Goal: Task Accomplishment & Management: Manage account settings

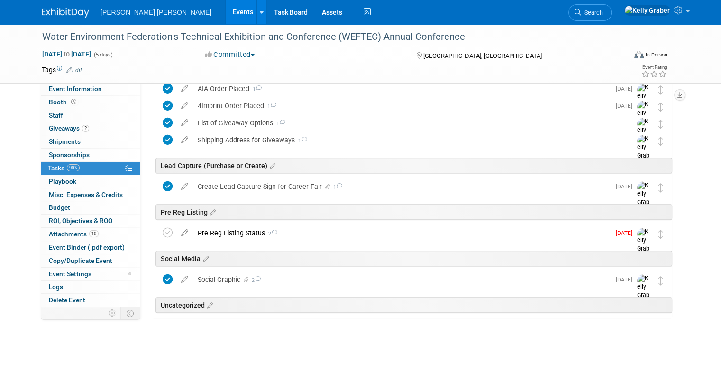
scroll to position [508, 0]
click at [285, 235] on div "Pre Reg Listing Status 2" at bounding box center [401, 232] width 417 height 16
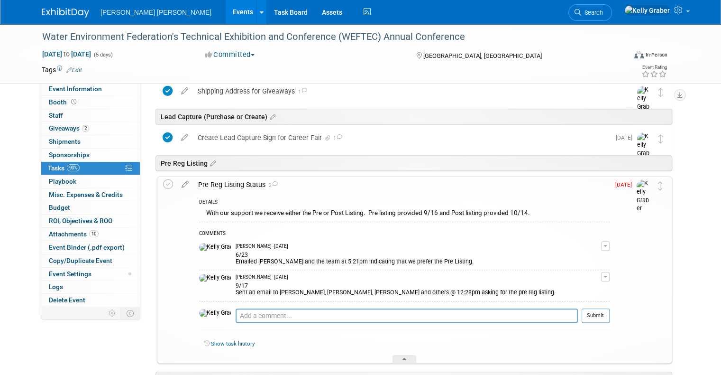
scroll to position [603, 0]
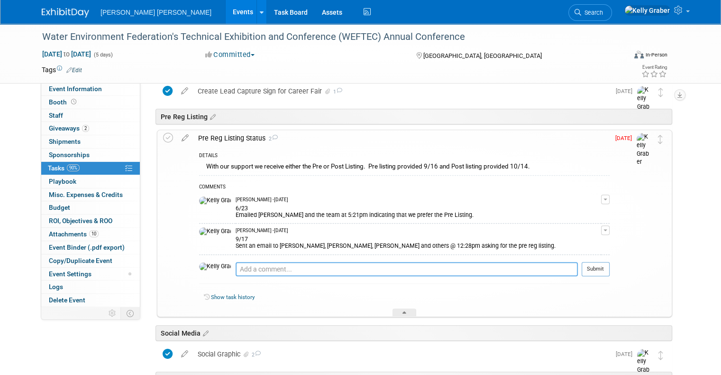
click at [275, 265] on textarea at bounding box center [407, 269] width 342 height 14
click at [253, 268] on textarea at bounding box center [407, 269] width 342 height 14
click at [236, 269] on textarea at bounding box center [407, 269] width 342 height 14
click at [262, 265] on textarea at bounding box center [407, 269] width 342 height 14
click at [306, 265] on textarea at bounding box center [407, 269] width 342 height 14
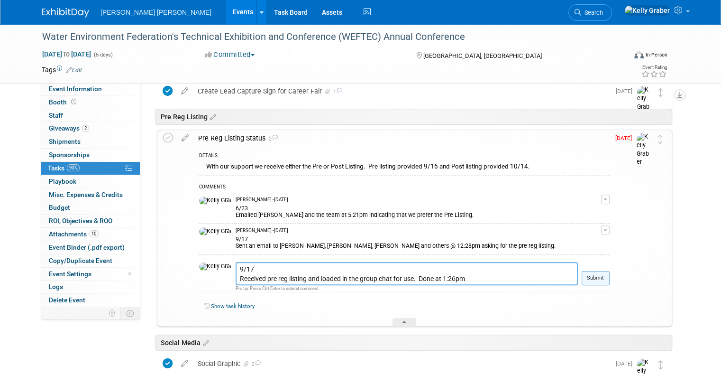
type textarea "9/17 Received pre reg listing and loaded in the group chat for use. Done at 1:2…"
click at [603, 278] on button "Submit" at bounding box center [596, 278] width 28 height 14
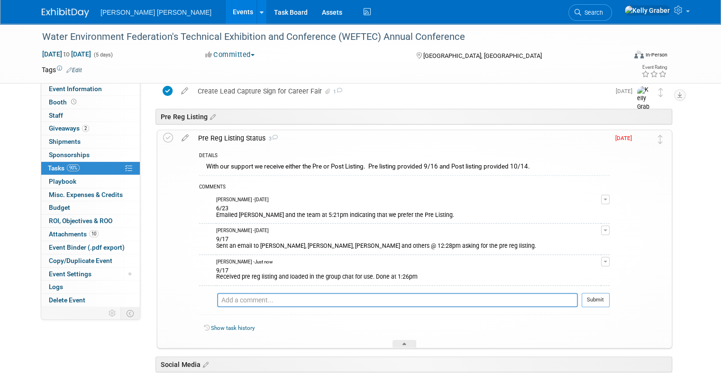
click at [166, 136] on td at bounding box center [170, 238] width 14 height 217
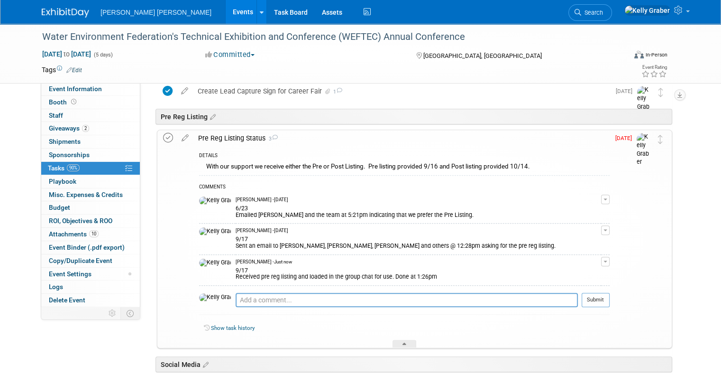
click at [163, 135] on icon at bounding box center [168, 138] width 10 height 10
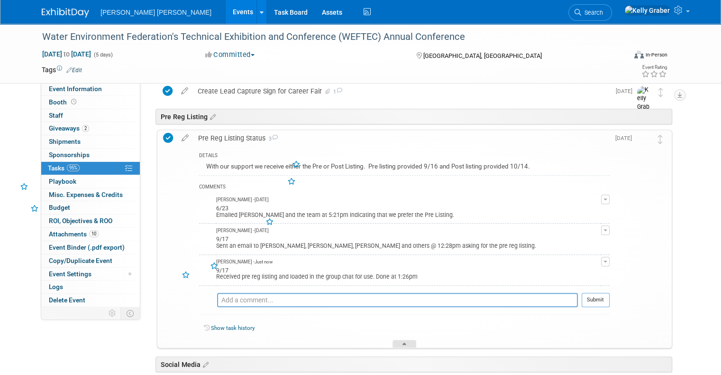
click at [405, 343] on icon at bounding box center [404, 345] width 4 height 6
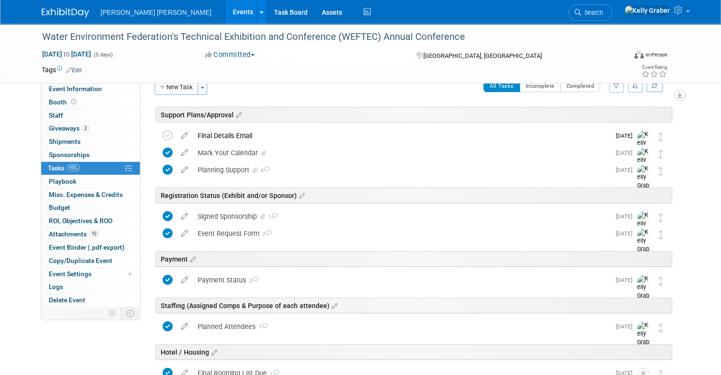
scroll to position [0, 0]
